Goal: Task Accomplishment & Management: Manage account settings

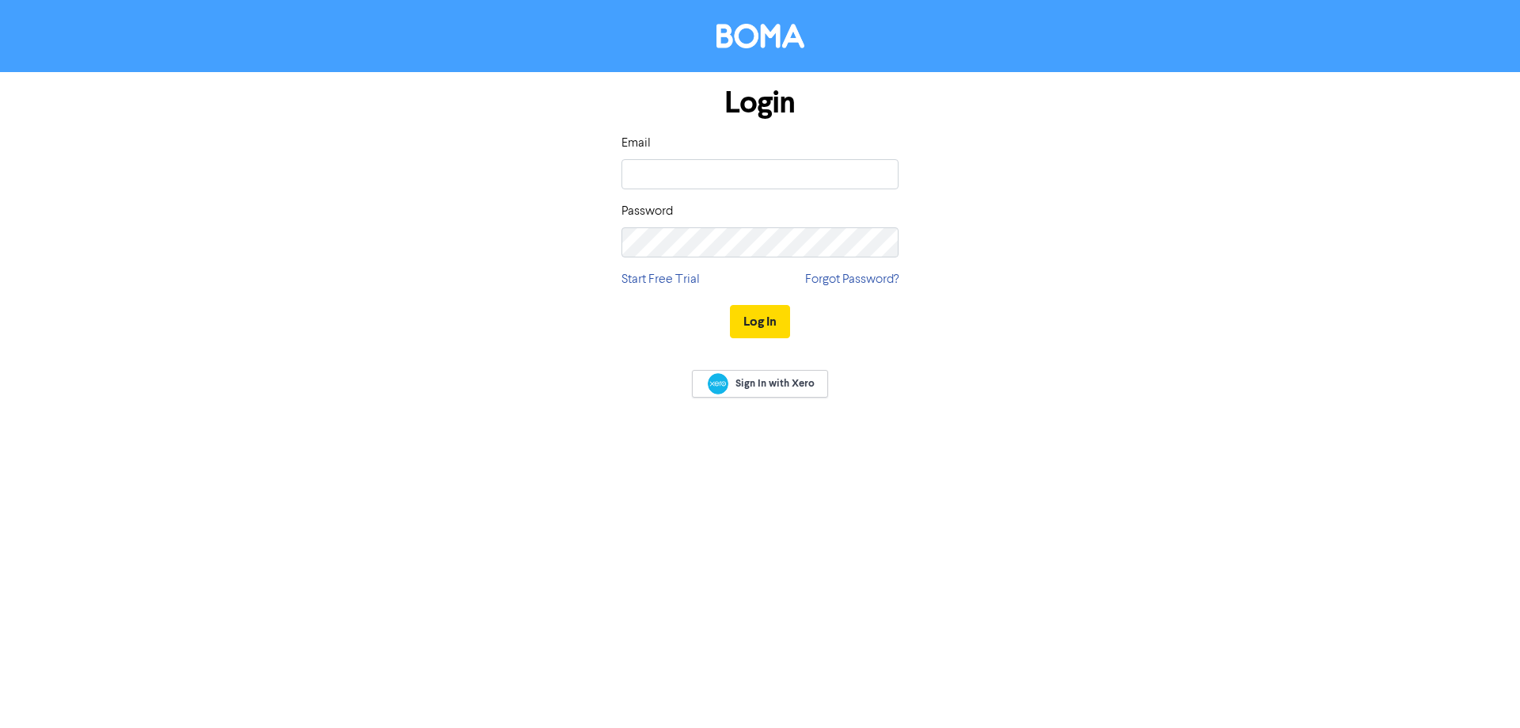
click at [723, 179] on input "email" at bounding box center [760, 174] width 277 height 30
type input "[EMAIL_ADDRESS][DOMAIN_NAME]"
click at [730, 305] on button "Log In" at bounding box center [760, 321] width 60 height 33
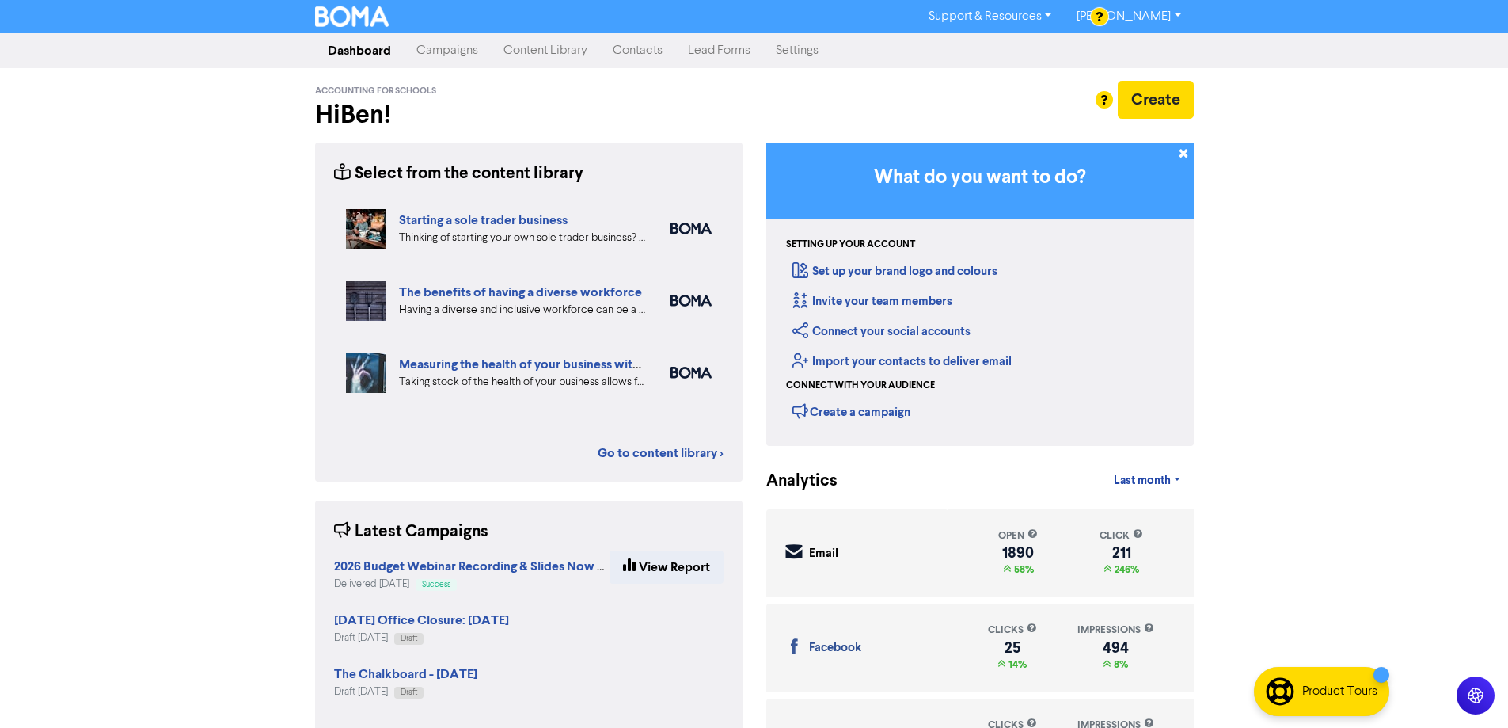
click at [459, 51] on link "Campaigns" at bounding box center [447, 51] width 87 height 32
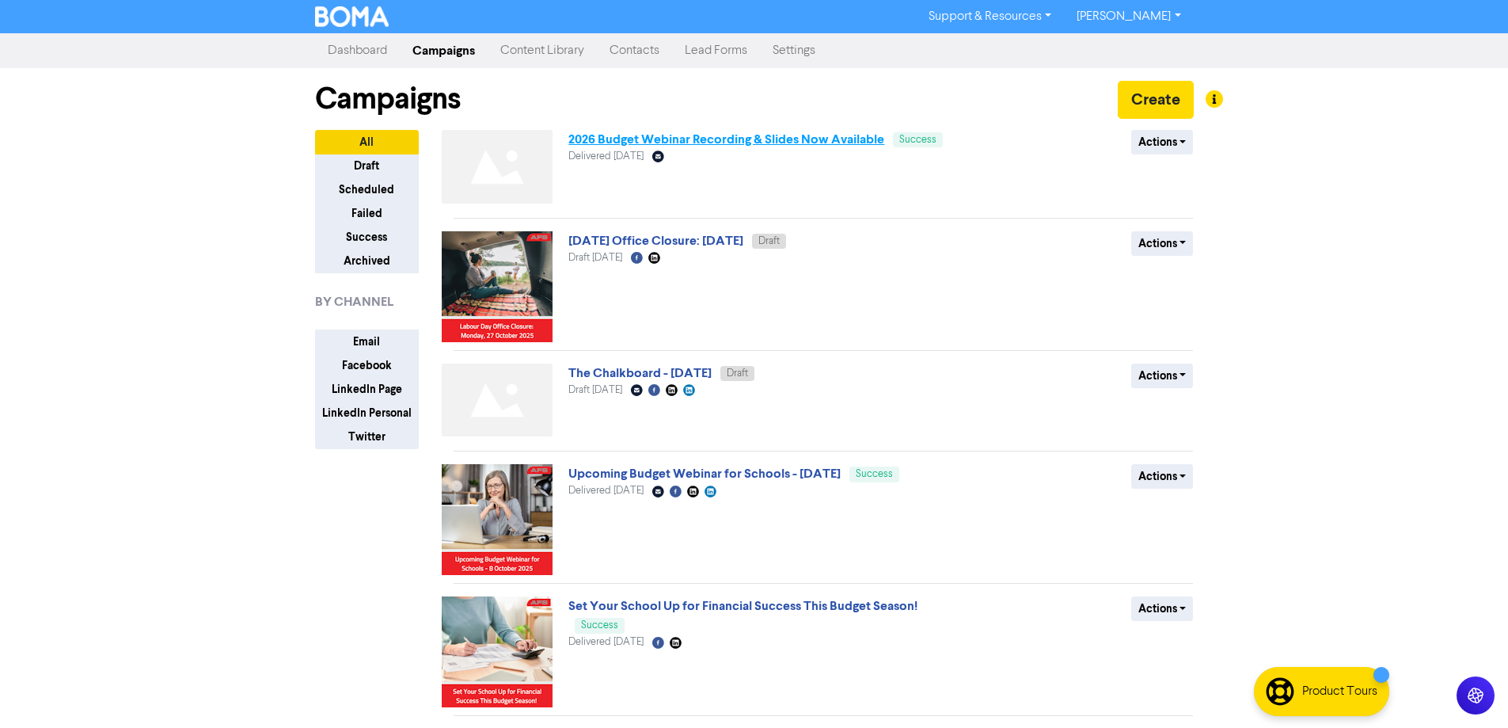
click at [770, 143] on link "2026 Budget Webinar Recording & Slides Now Available" at bounding box center [726, 139] width 316 height 16
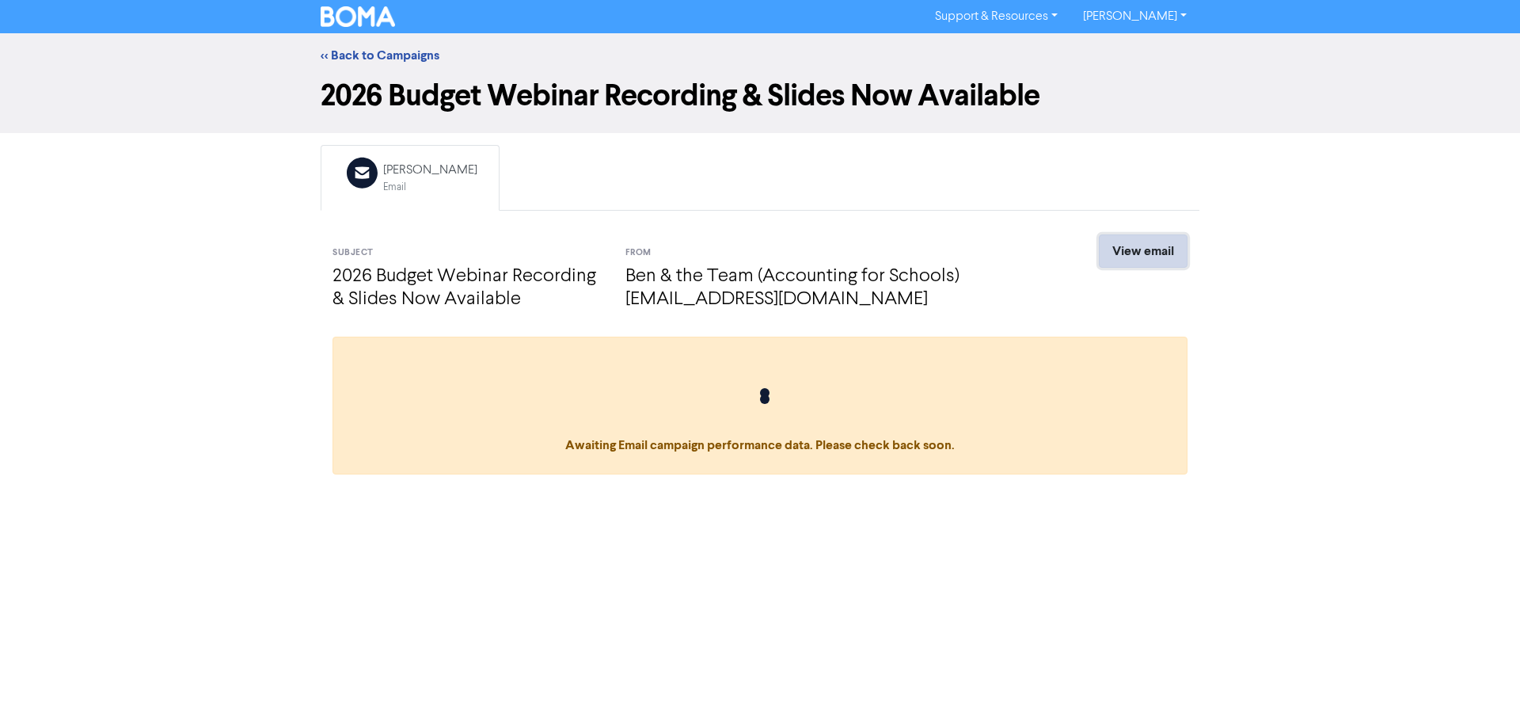
click at [1173, 244] on link "View email" at bounding box center [1143, 250] width 89 height 33
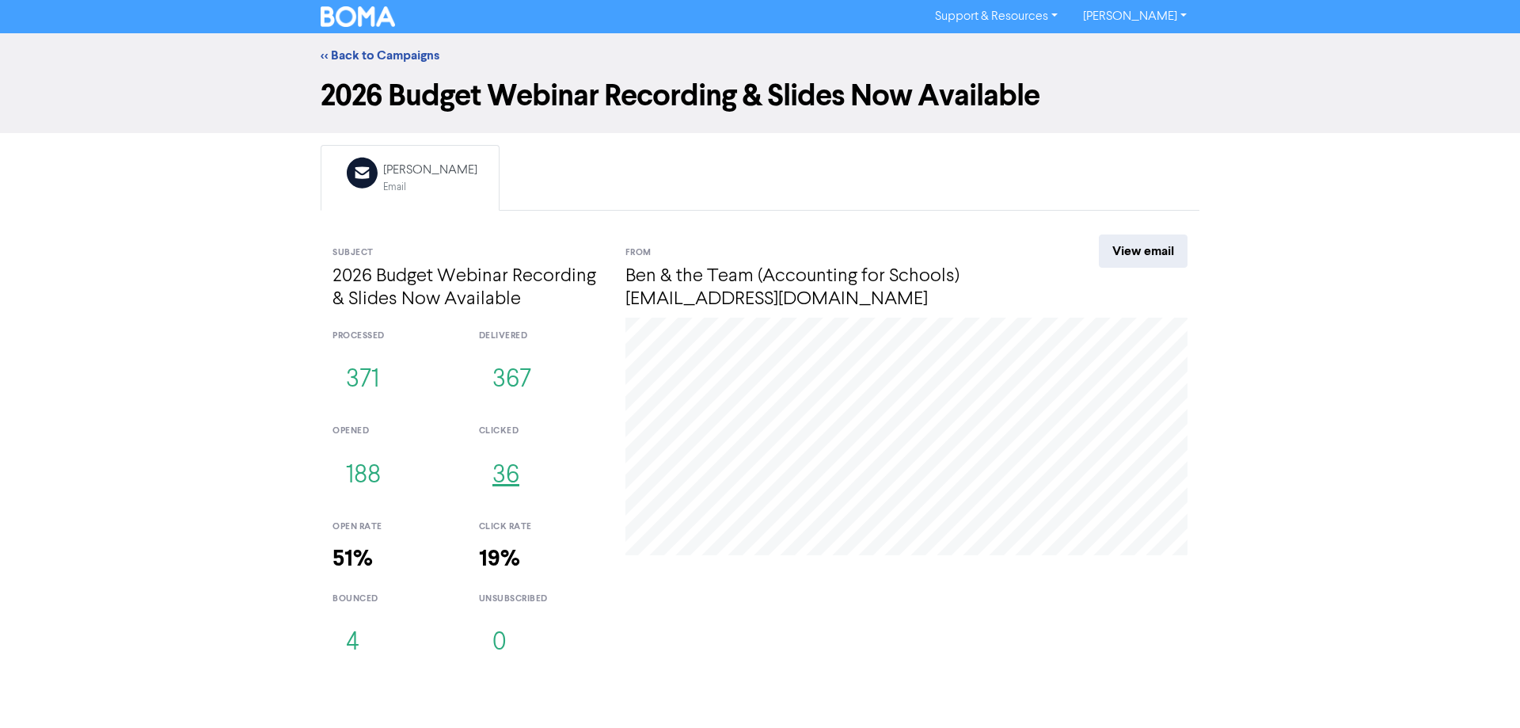
click at [504, 483] on button "36" at bounding box center [506, 476] width 54 height 52
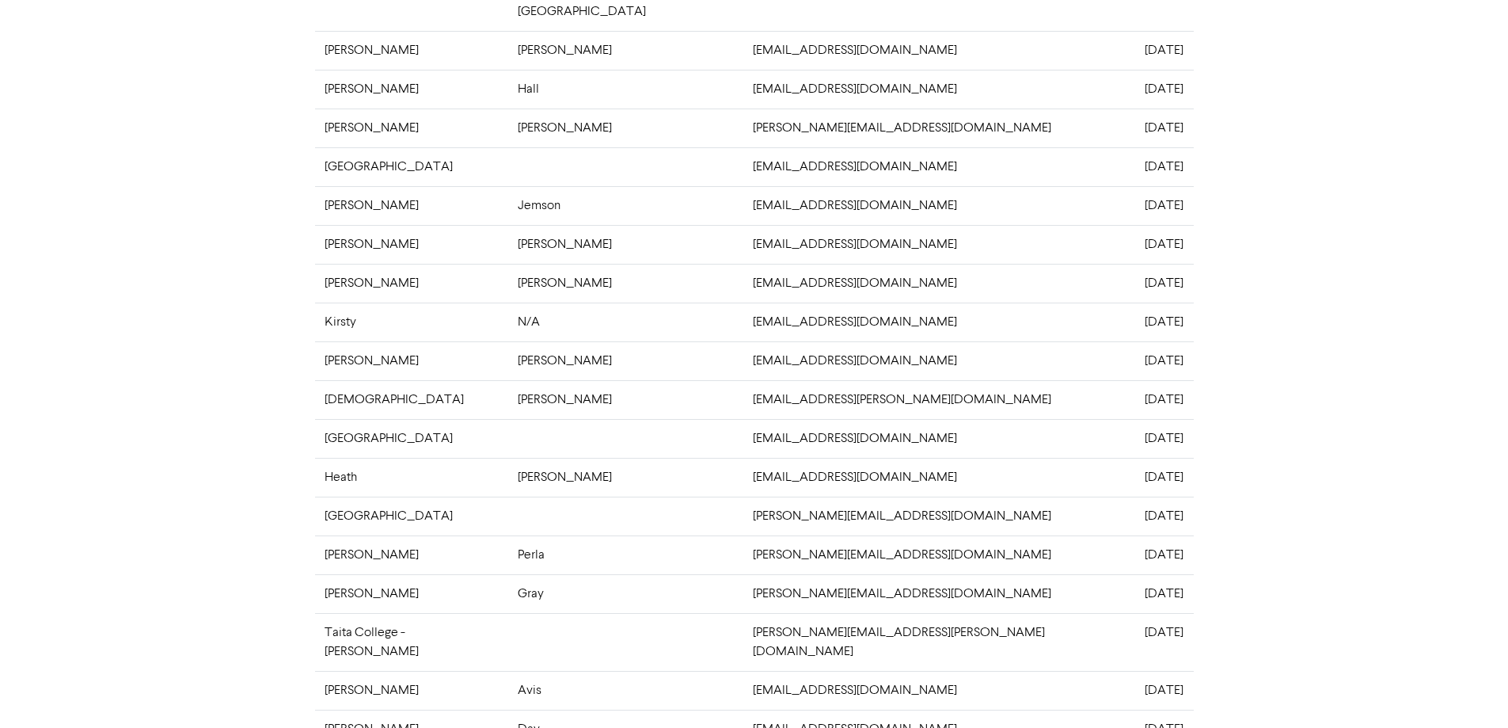
scroll to position [304, 0]
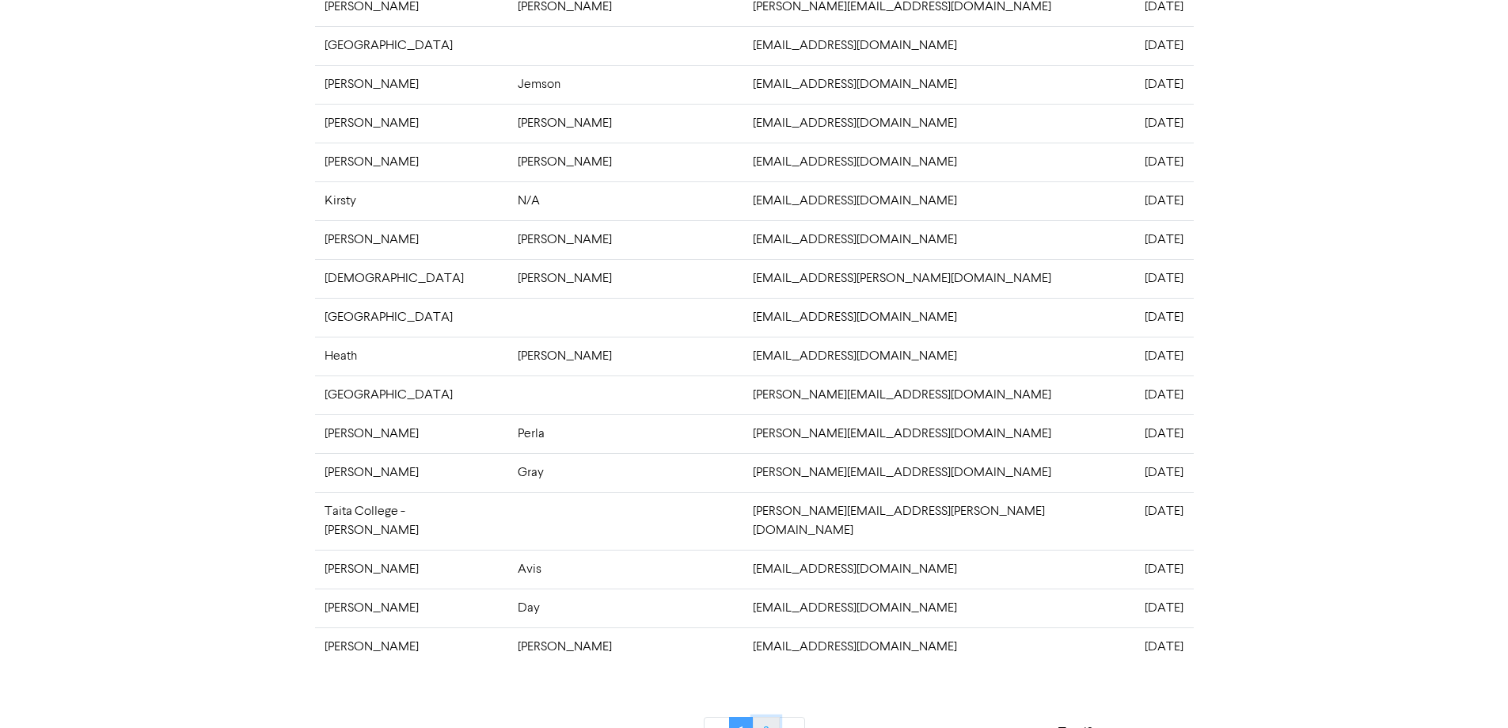
click at [764, 717] on link "2" at bounding box center [766, 732] width 27 height 30
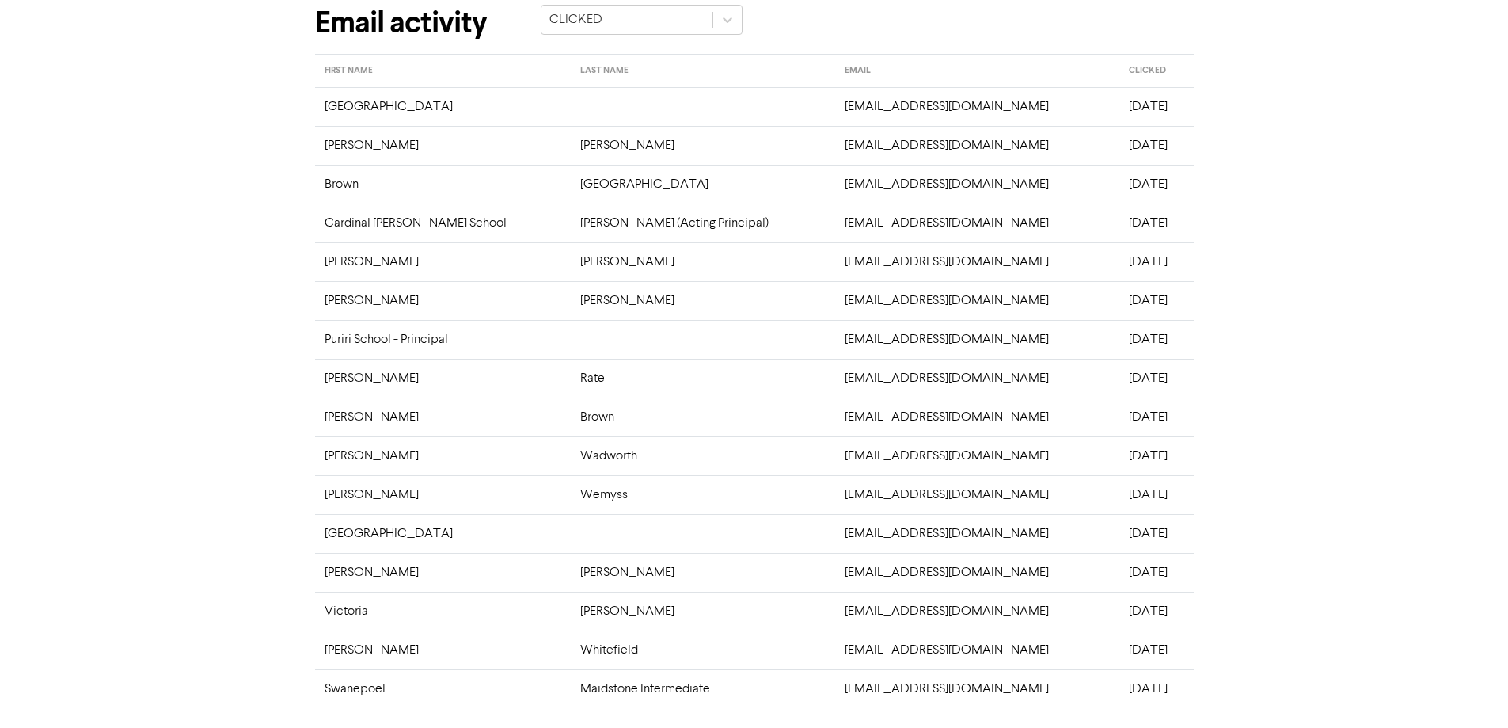
scroll to position [0, 0]
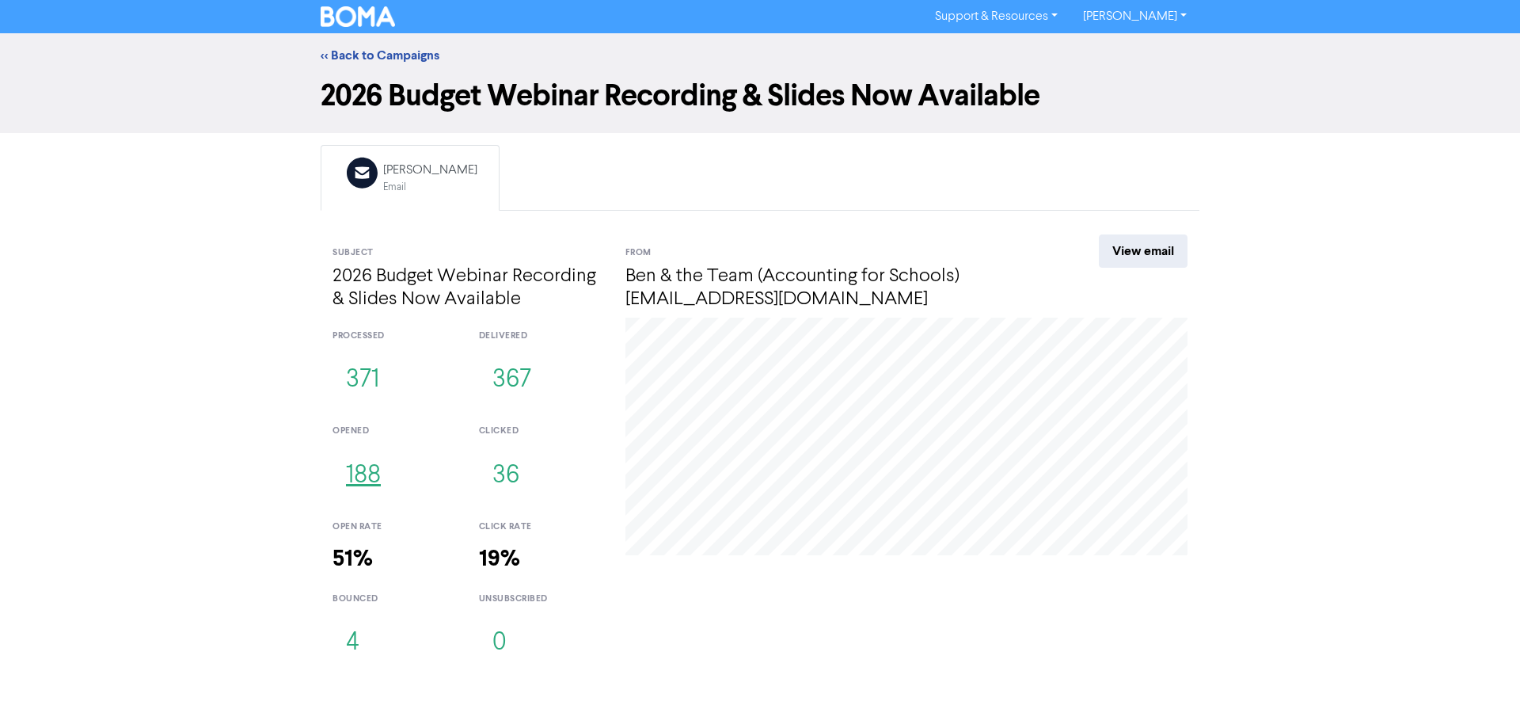
click at [362, 482] on button "188" at bounding box center [364, 476] width 62 height 52
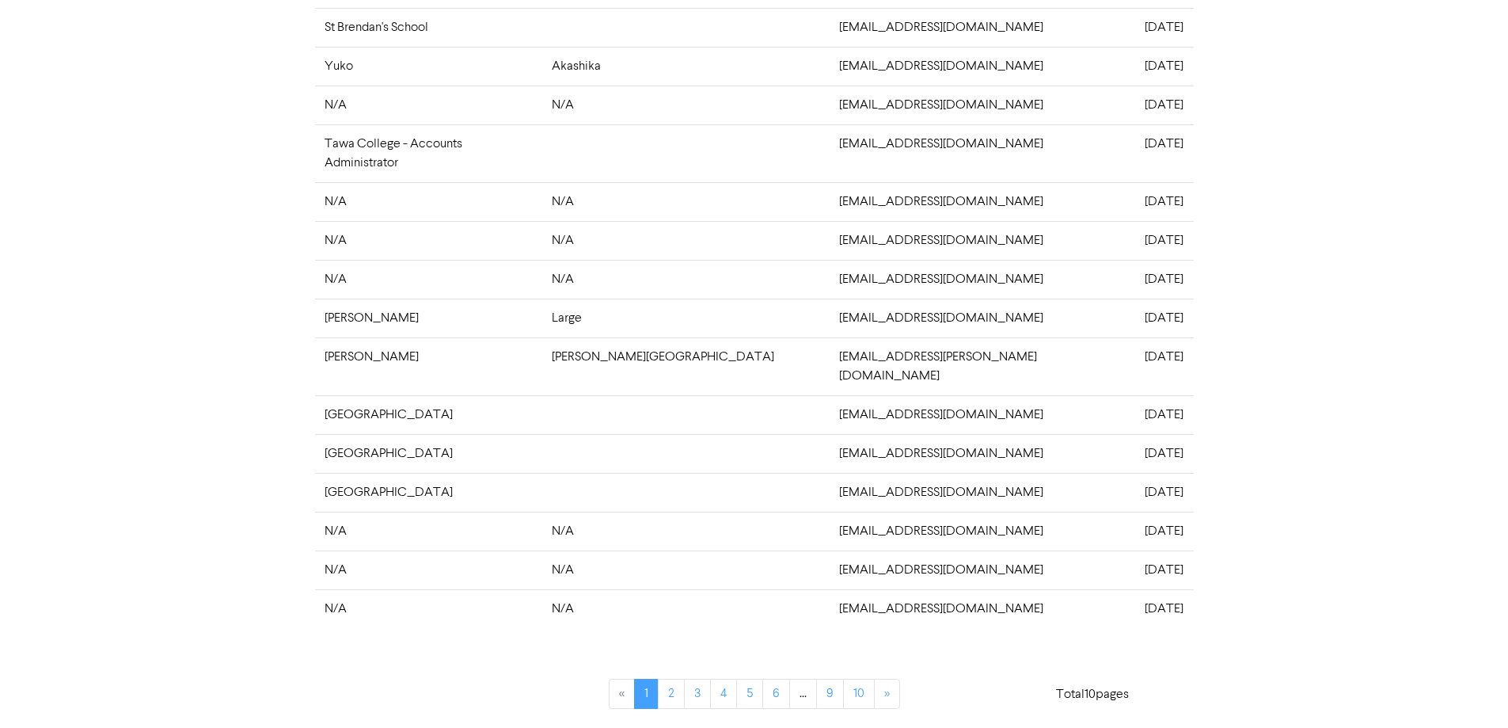
scroll to position [684, 0]
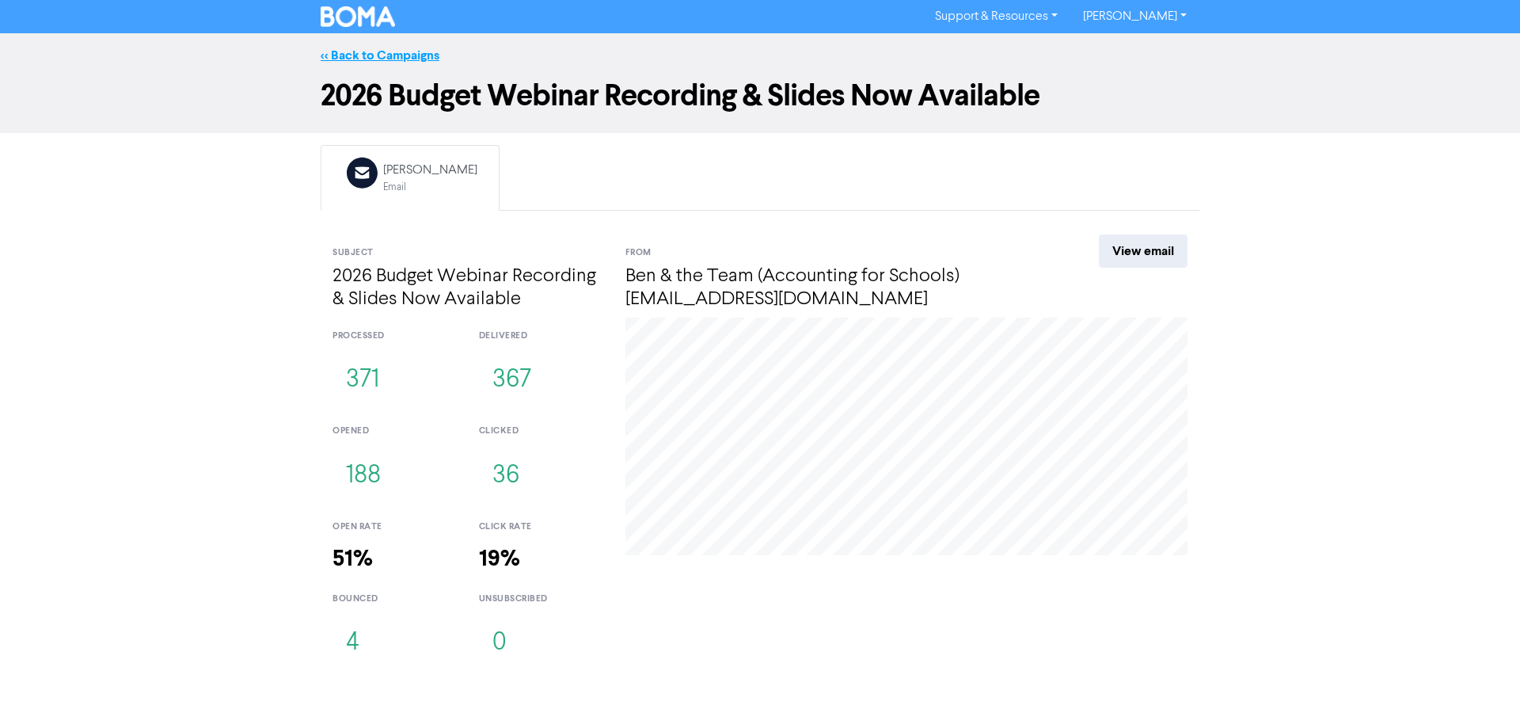
click at [359, 53] on link "<< Back to Campaigns" at bounding box center [380, 56] width 119 height 16
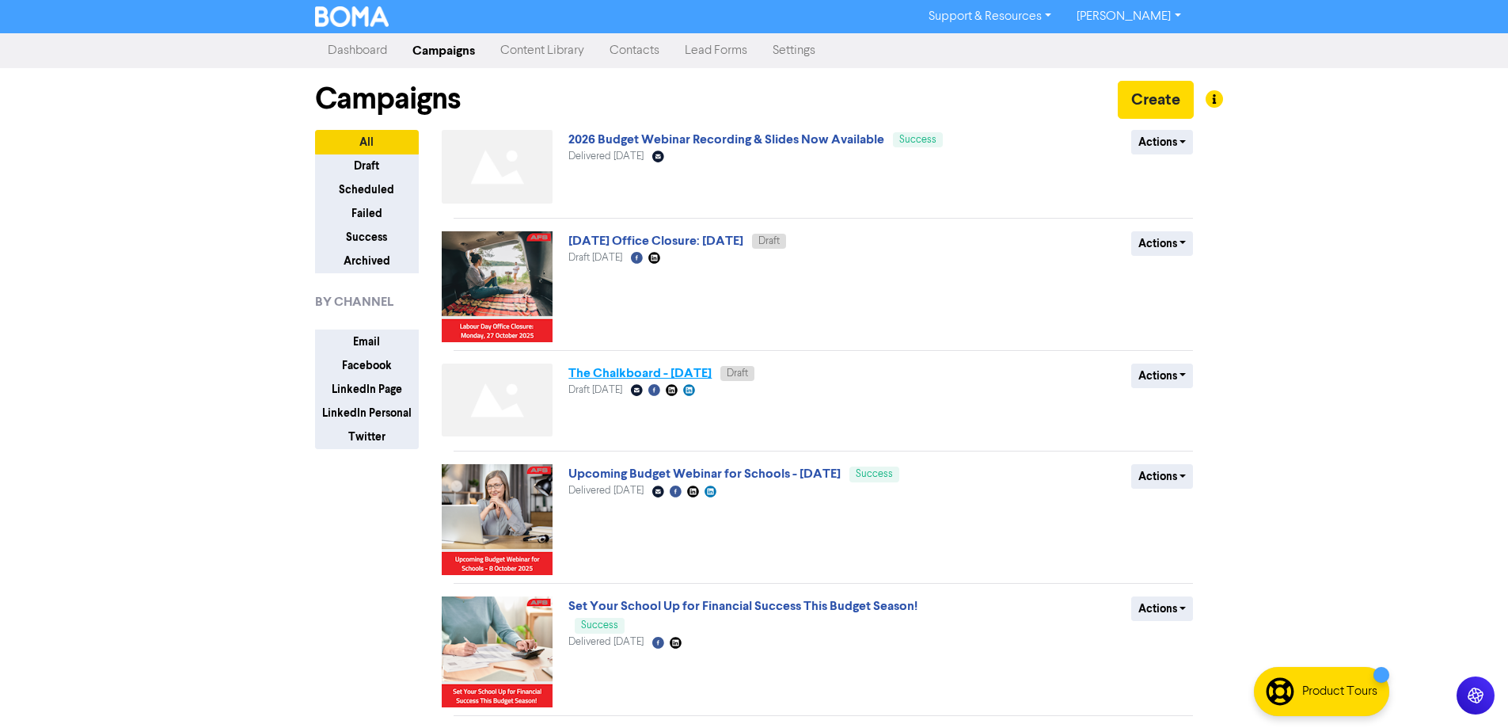
click at [712, 377] on link "The Chalkboard - [DATE]" at bounding box center [639, 373] width 143 height 16
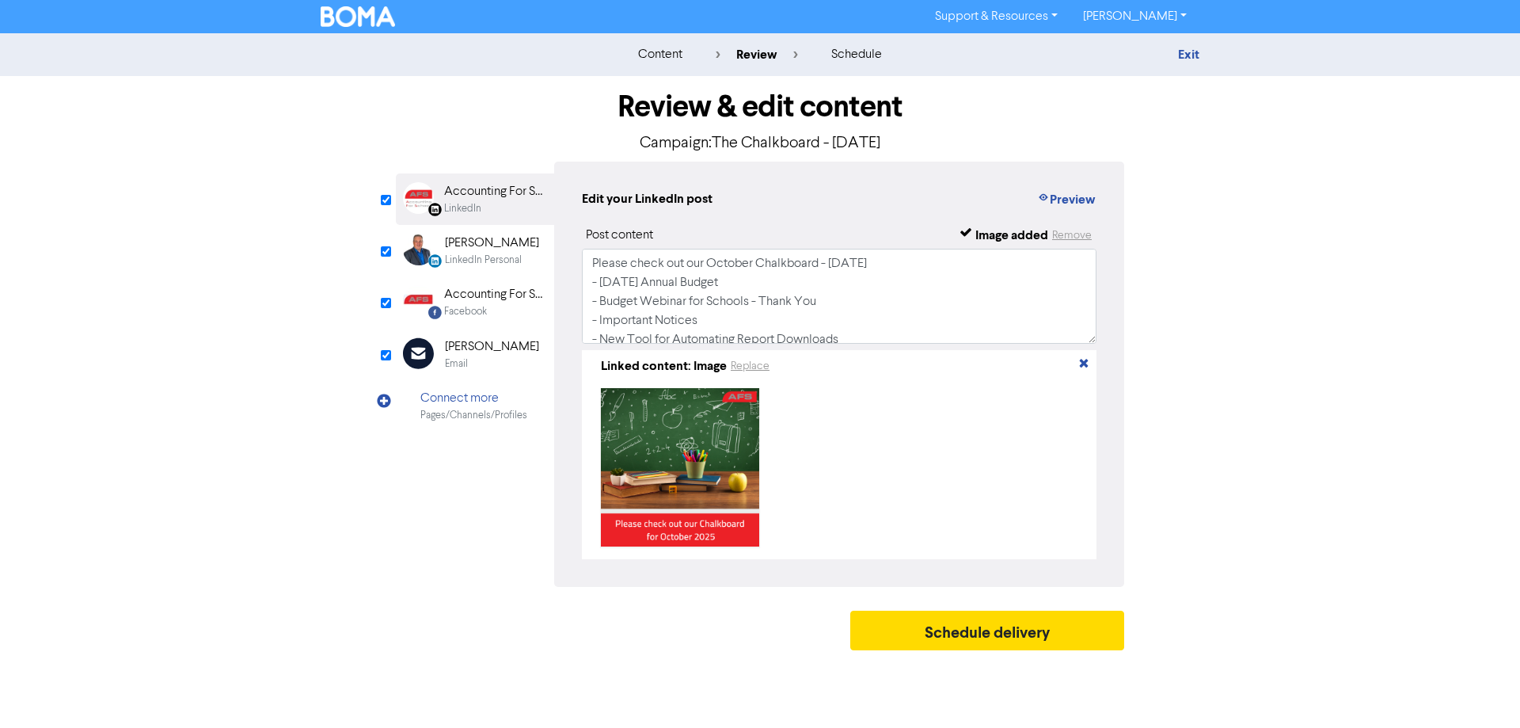
click at [481, 346] on div "[PERSON_NAME]" at bounding box center [492, 346] width 94 height 19
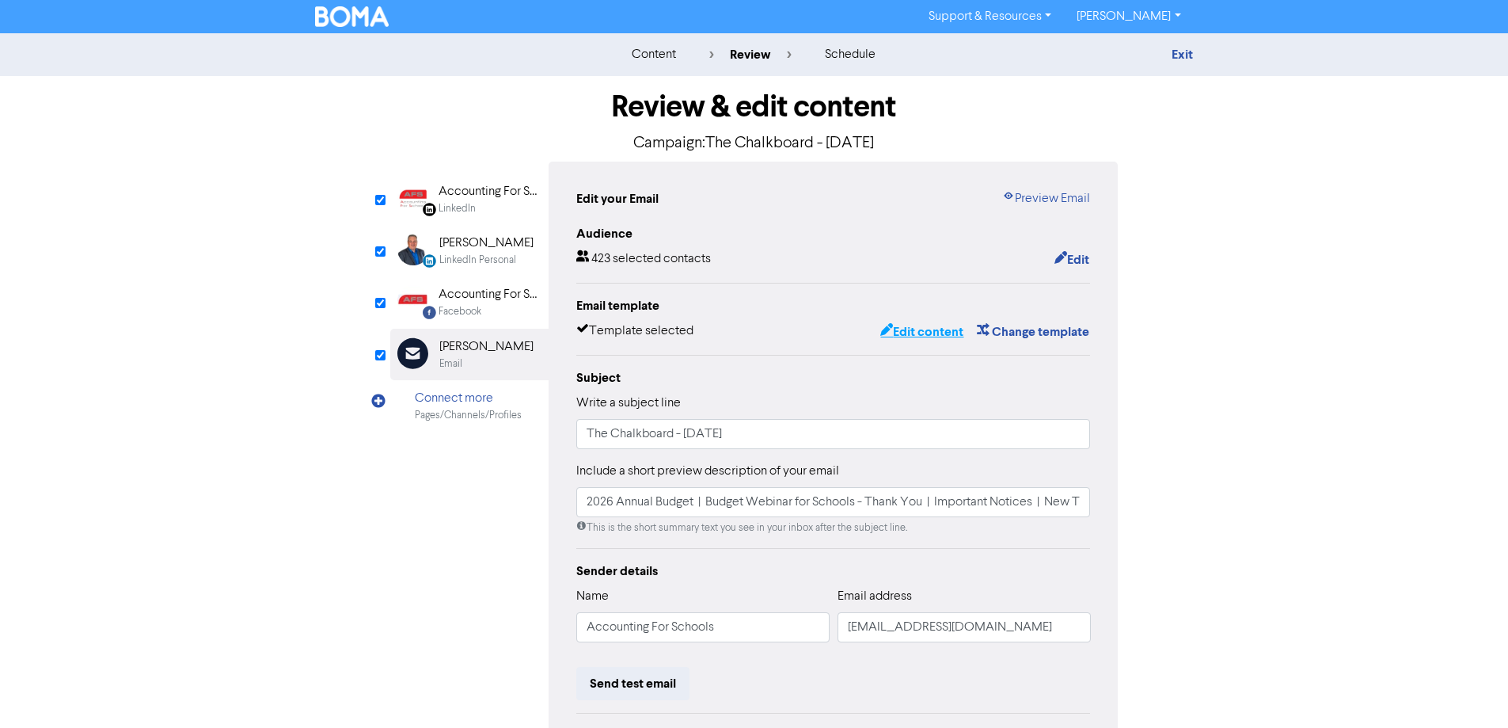
click at [903, 337] on button "Edit content" at bounding box center [922, 331] width 85 height 21
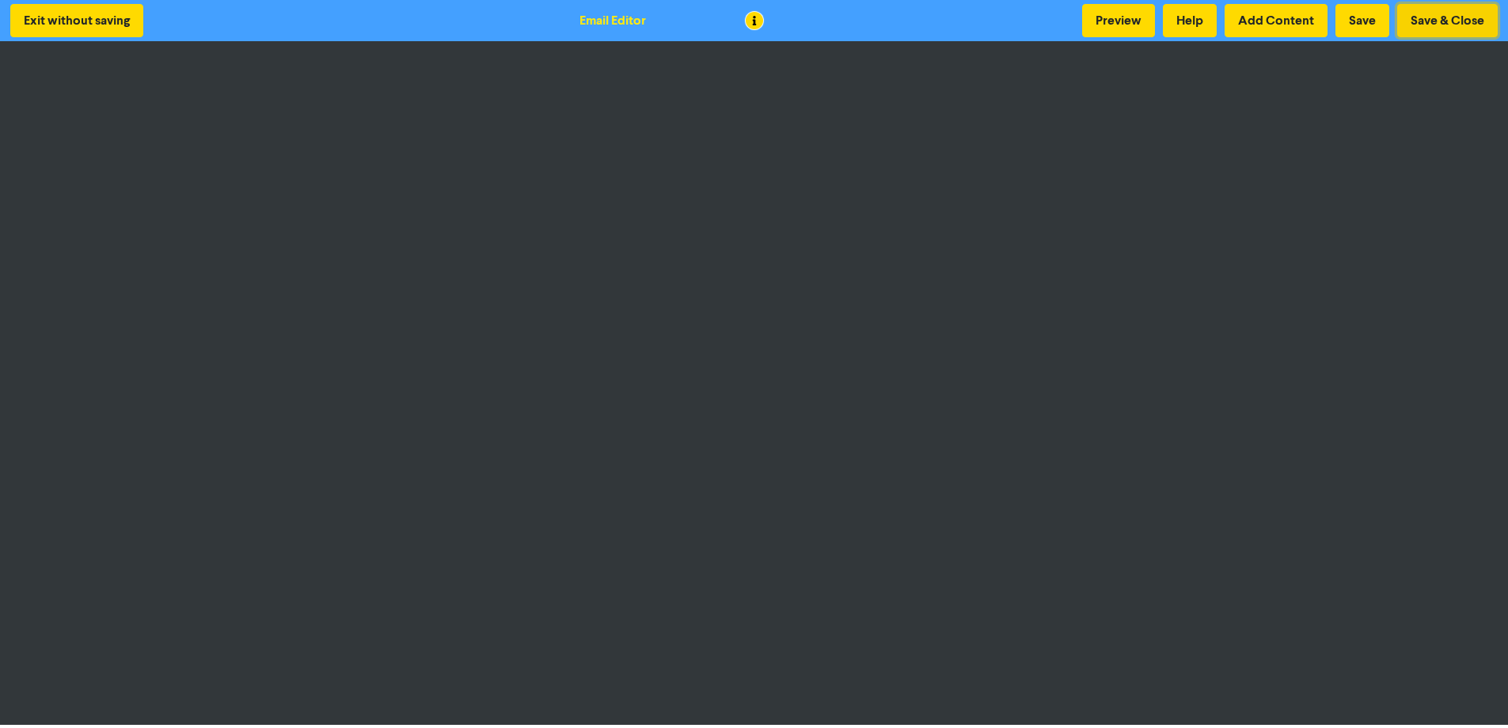
click at [1451, 10] on button "Save & Close" at bounding box center [1447, 20] width 101 height 33
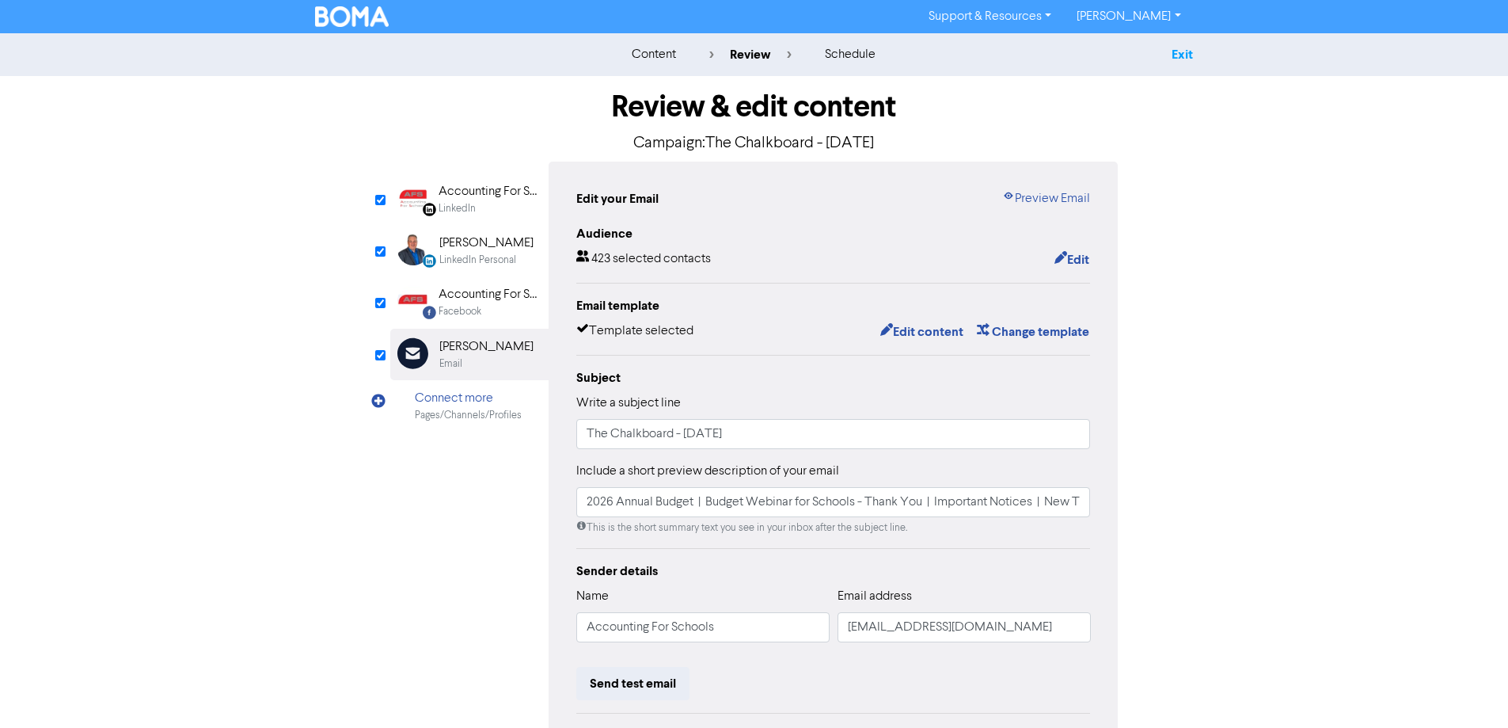
click at [1181, 53] on link "Exit" at bounding box center [1182, 55] width 21 height 16
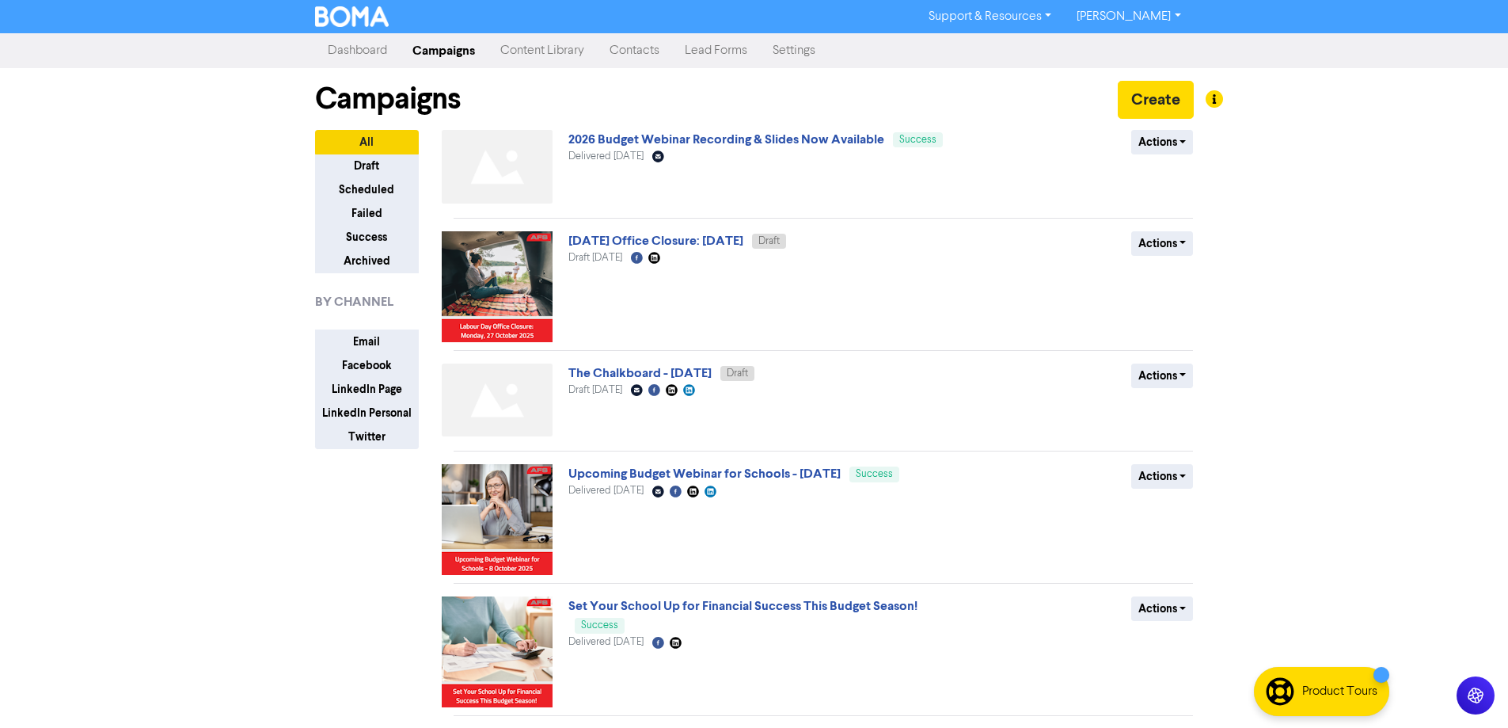
click at [1150, 15] on link "[PERSON_NAME]" at bounding box center [1128, 16] width 129 height 25
click at [1142, 48] on button "Log Out" at bounding box center [1127, 47] width 125 height 19
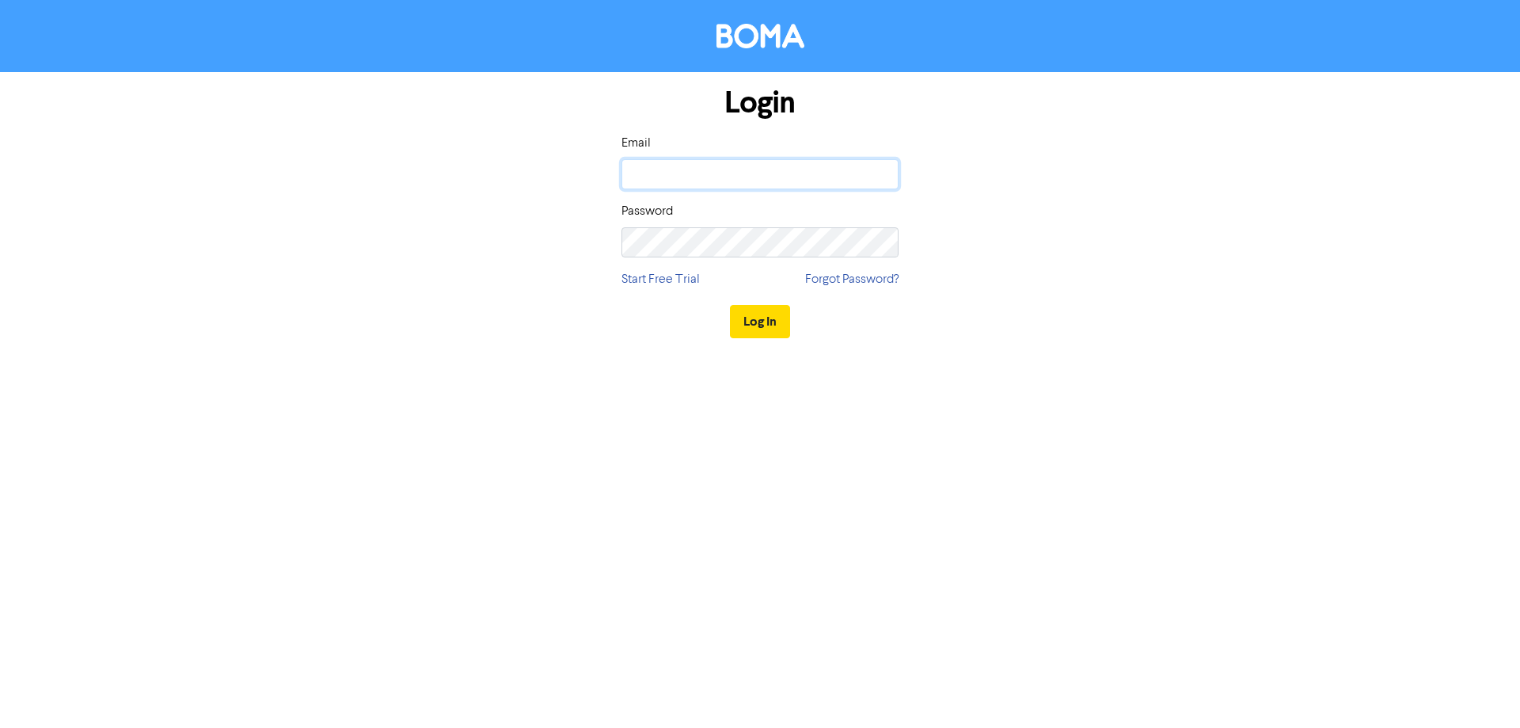
click at [728, 177] on input "email" at bounding box center [760, 174] width 277 height 30
type input "[EMAIL_ADDRESS][DOMAIN_NAME]"
click at [730, 305] on button "Log In" at bounding box center [760, 321] width 60 height 33
